Goal: Find specific fact: Find specific fact

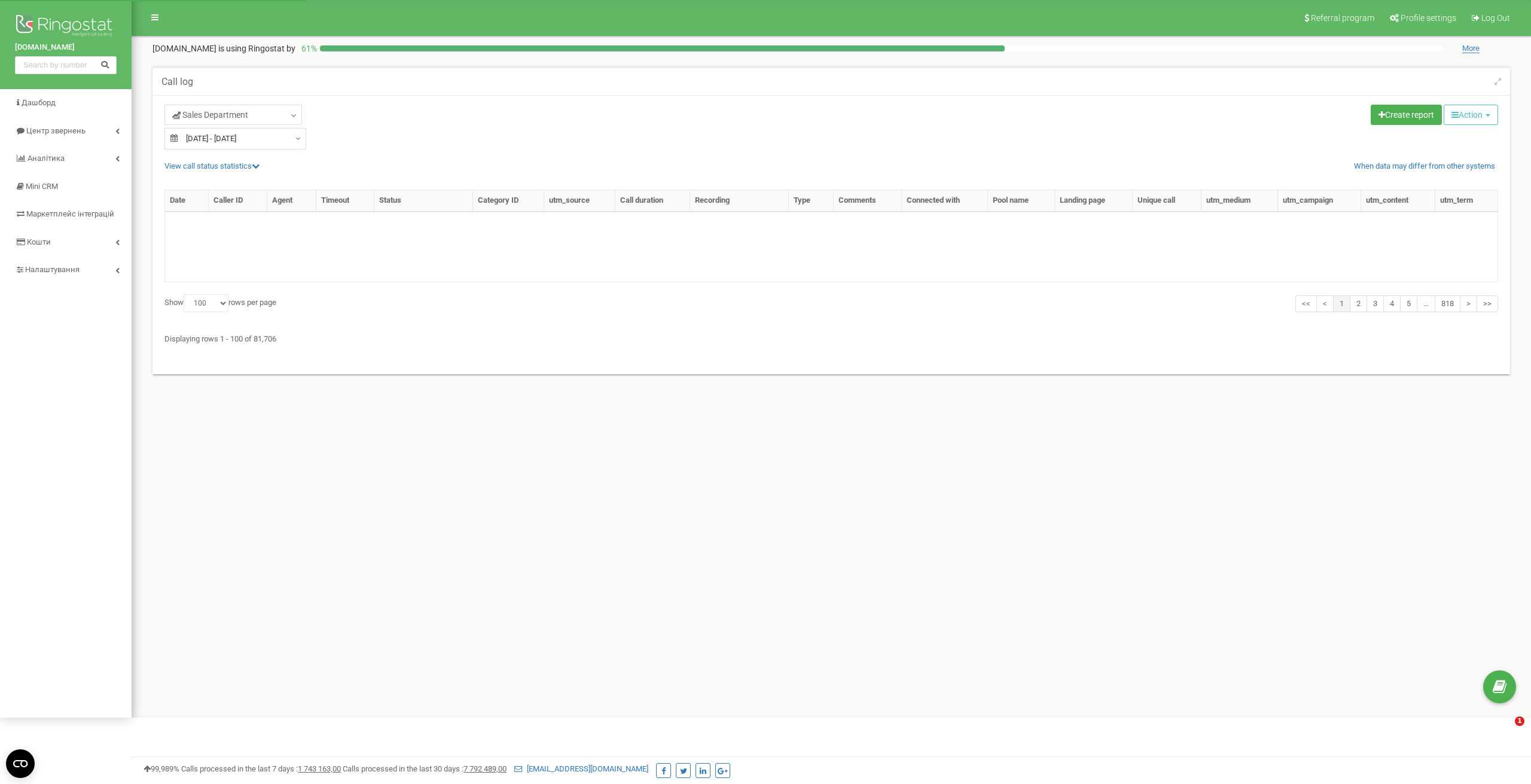
select select "100"
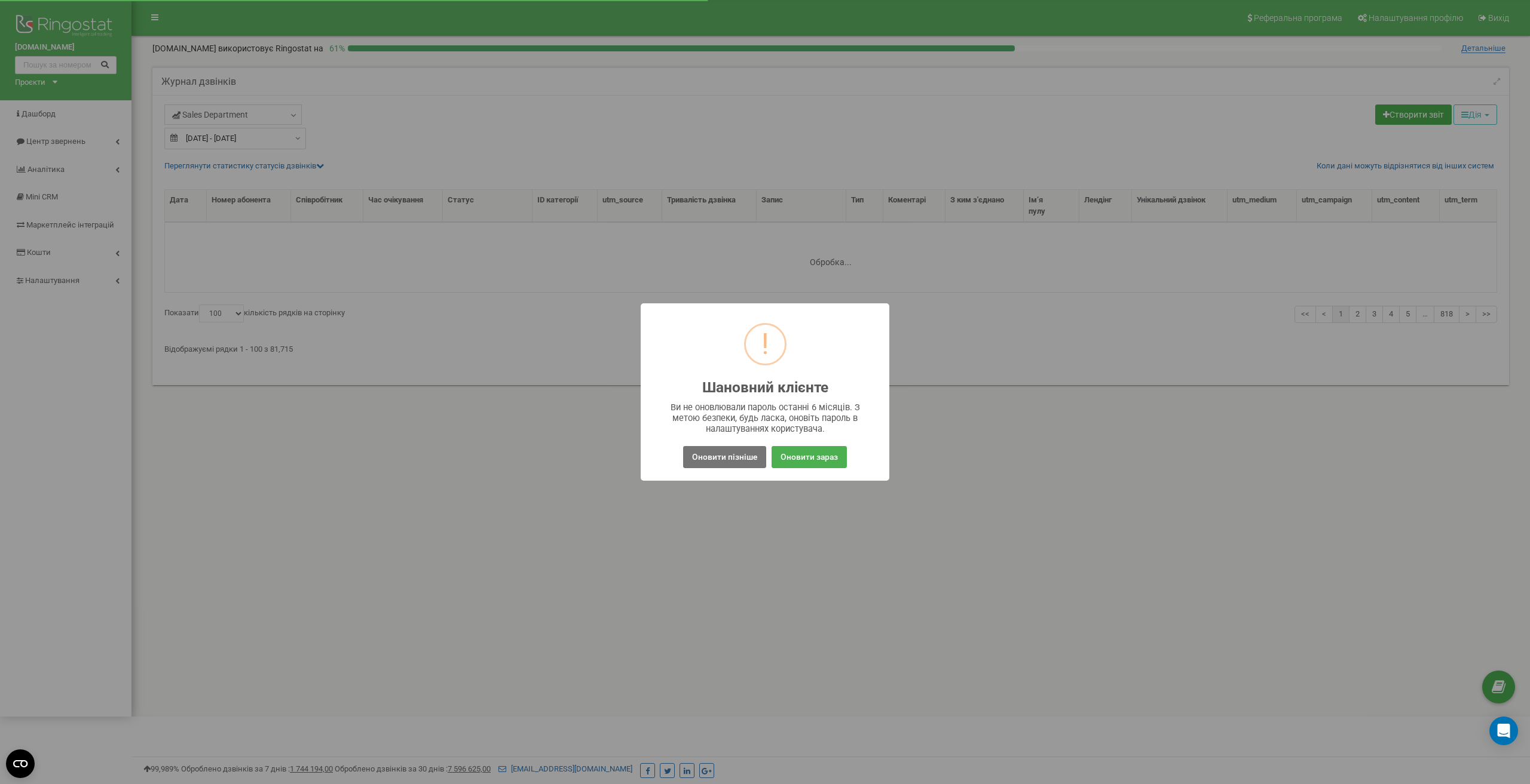
select select "100"
click at [746, 456] on button "Оновити пізніше" at bounding box center [724, 457] width 83 height 22
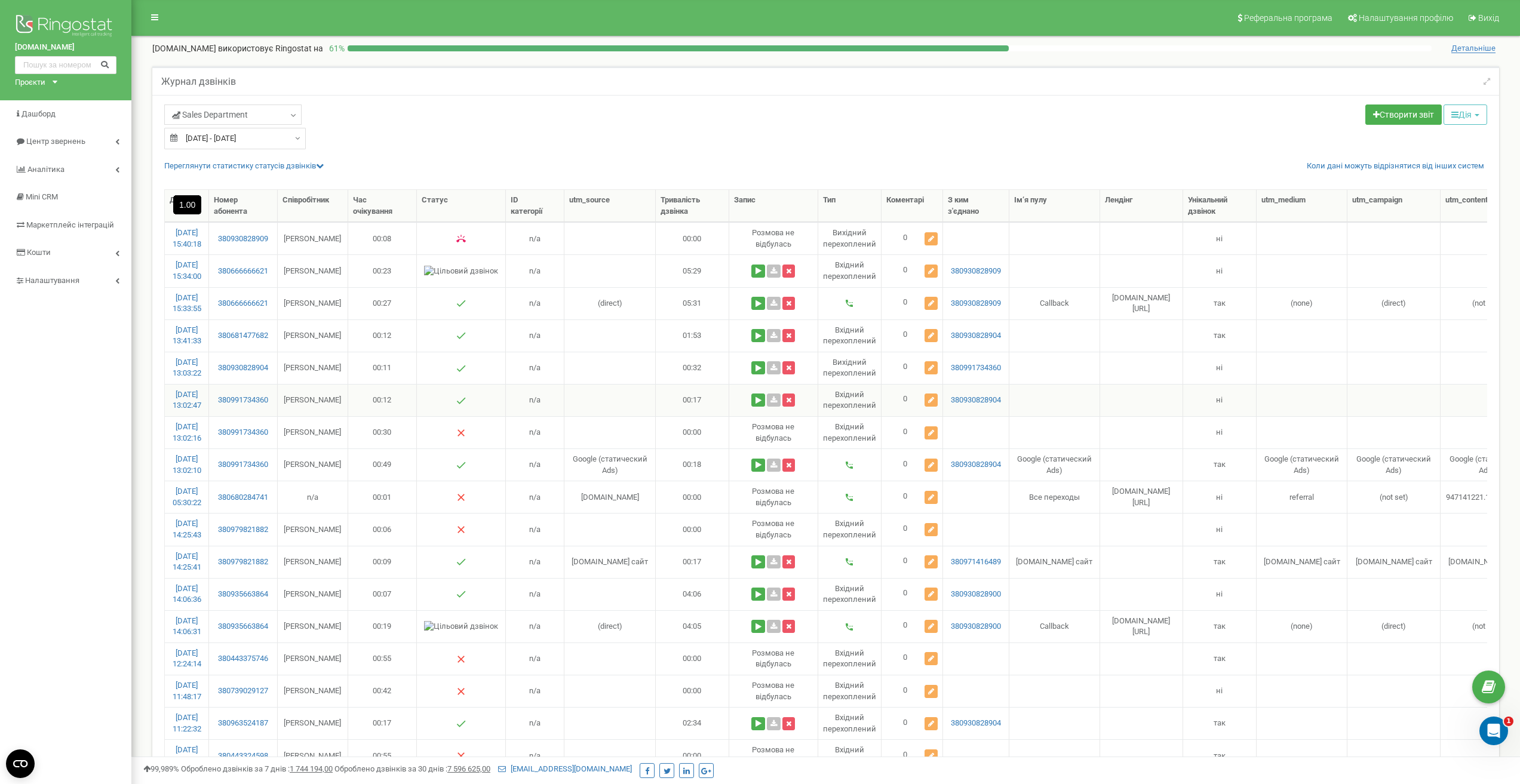
scroll to position [59, 0]
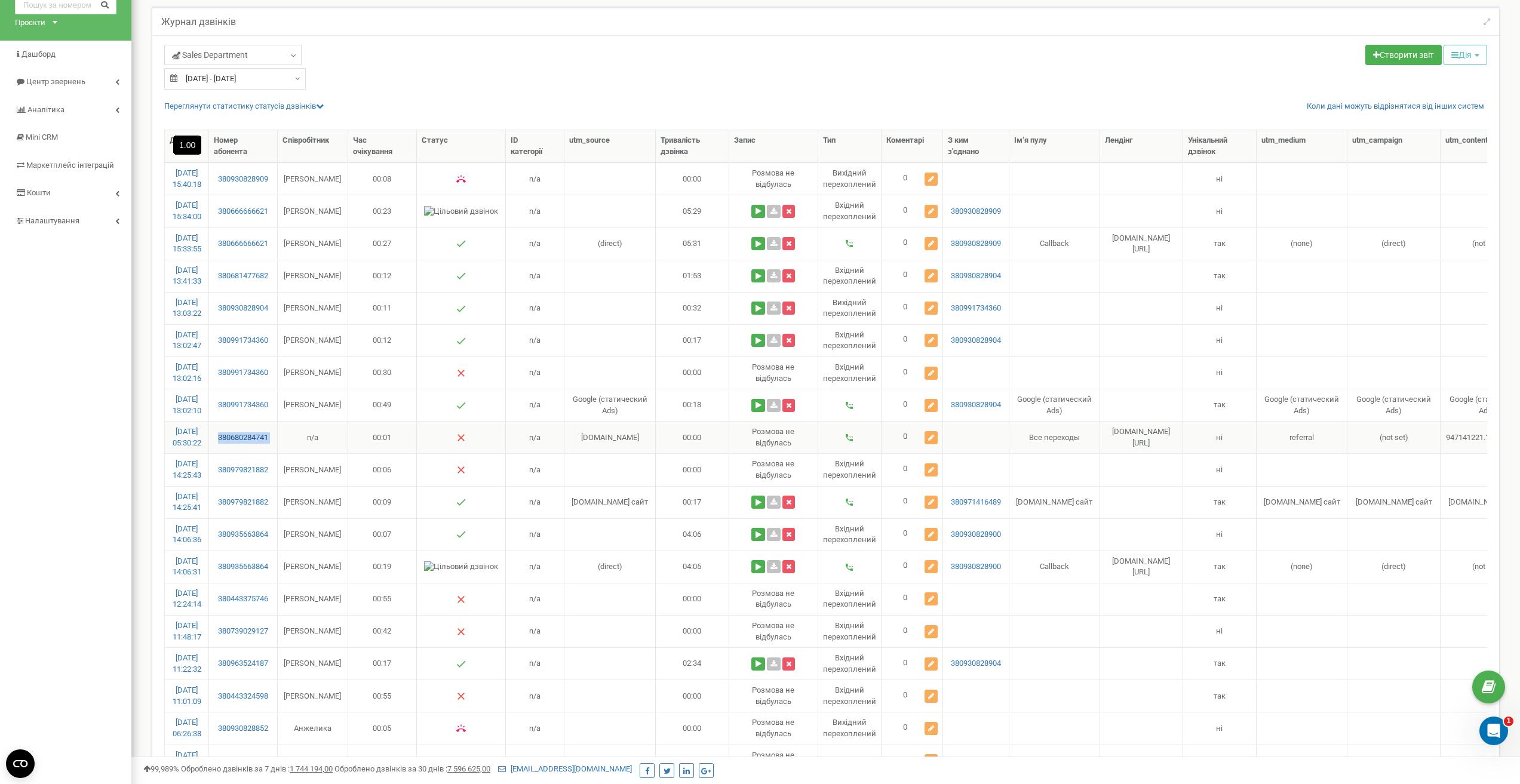
drag, startPoint x: 277, startPoint y: 432, endPoint x: 219, endPoint y: 442, distance: 58.9
click at [219, 442] on tr "[DATE] 05:30:22 380680284741 n/a 00:01 n/a [DOMAIN_NAME] 00:00 Розмова не вiдбу…" at bounding box center [894, 437] width 1460 height 32
copy link "380680284741"
